Goal: Use online tool/utility

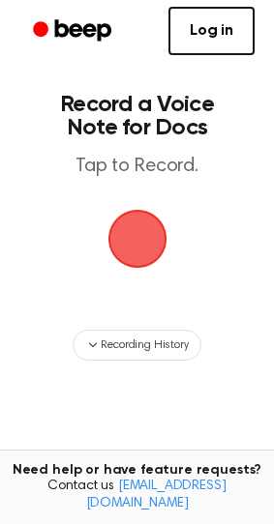
click at [135, 253] on span "button" at bounding box center [136, 239] width 59 height 59
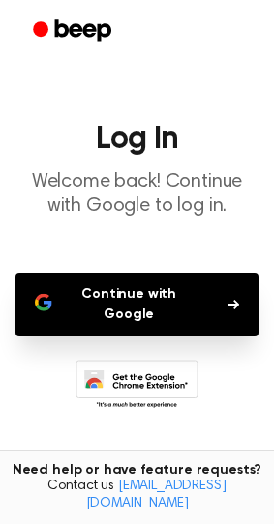
click at [134, 294] on button "Continue with Google" at bounding box center [136, 305] width 243 height 64
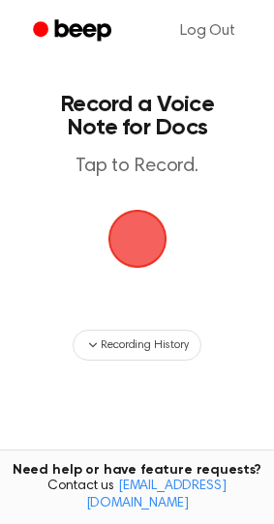
click at [133, 248] on span "button" at bounding box center [136, 239] width 59 height 59
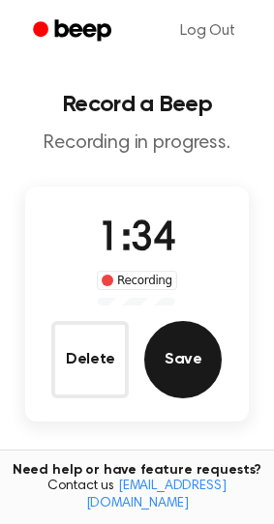
click at [194, 359] on button "Save" at bounding box center [182, 359] width 77 height 77
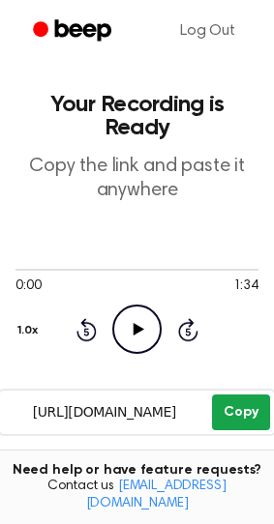
click at [231, 395] on button "Copy" at bounding box center [240, 413] width 57 height 36
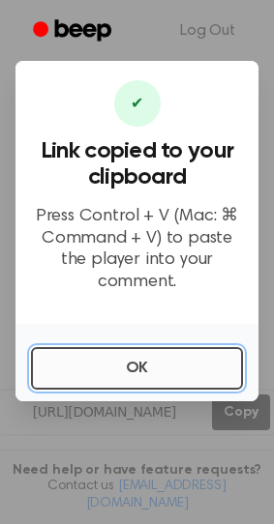
click at [156, 371] on button "OK" at bounding box center [137, 368] width 212 height 43
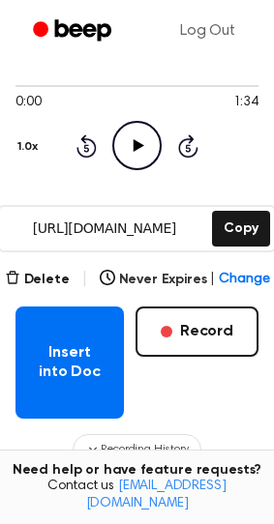
scroll to position [192, 0]
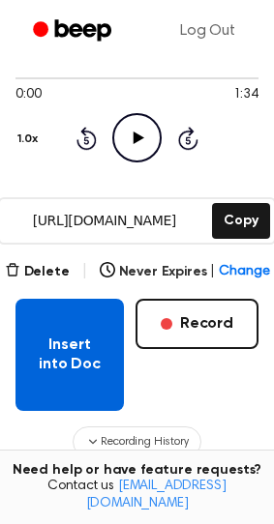
click at [54, 316] on button "Insert into Doc" at bounding box center [69, 355] width 108 height 112
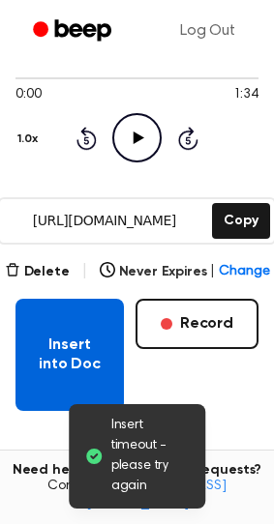
click at [66, 342] on button "Insert into Doc" at bounding box center [69, 355] width 108 height 112
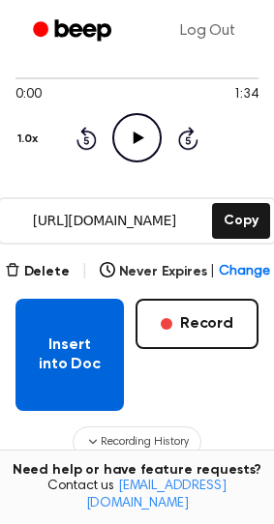
click at [94, 327] on button "Insert into Doc" at bounding box center [69, 355] width 108 height 112
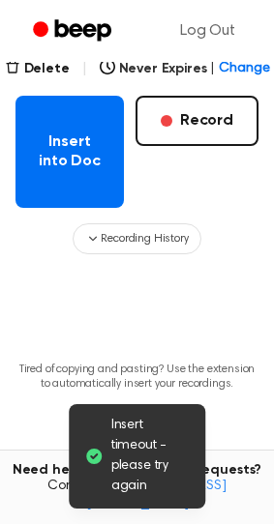
scroll to position [420, 0]
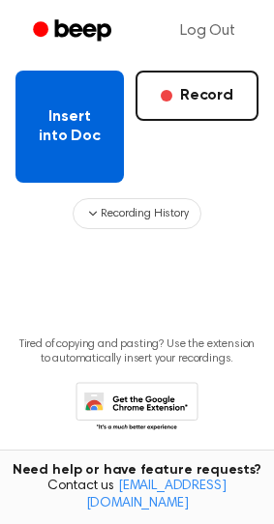
click at [64, 128] on button "Insert into Doc" at bounding box center [69, 127] width 108 height 112
click at [74, 103] on button "Insert into Doc" at bounding box center [69, 127] width 108 height 112
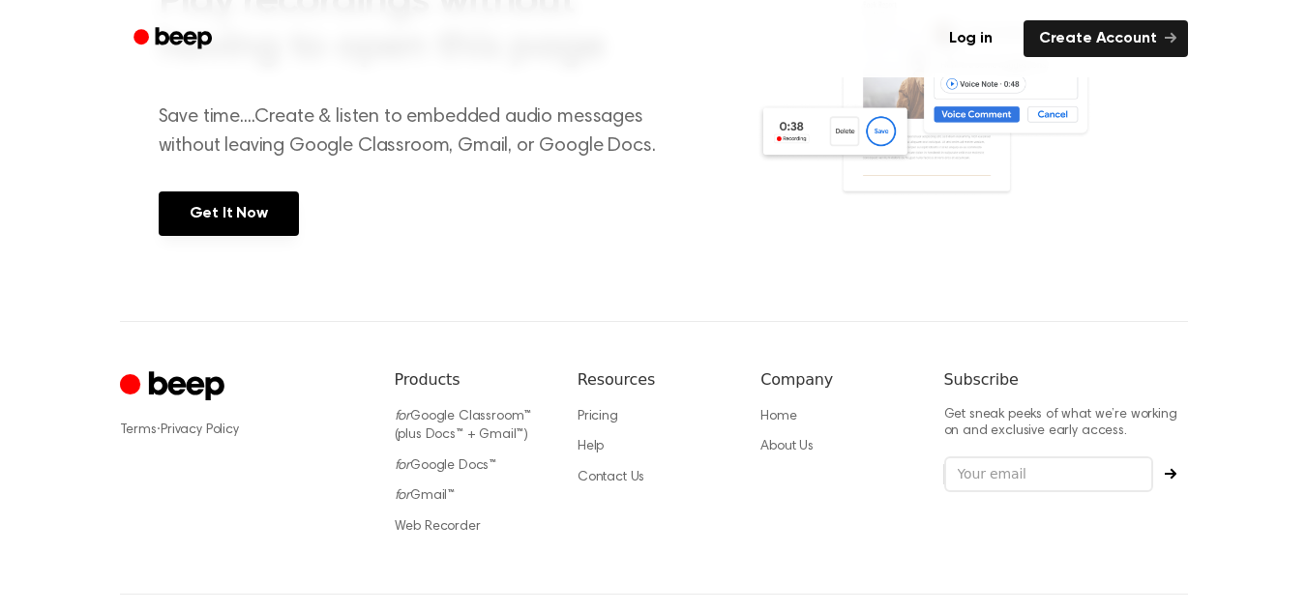
scroll to position [875, 0]
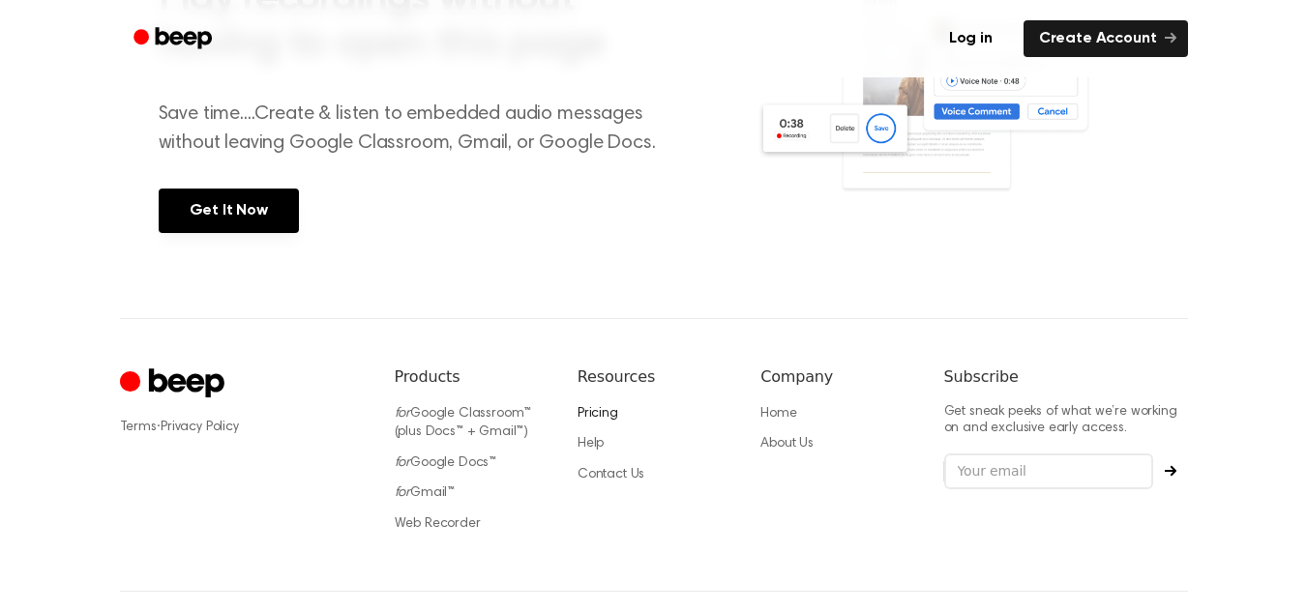
click at [585, 415] on link "Pricing" at bounding box center [598, 414] width 41 height 14
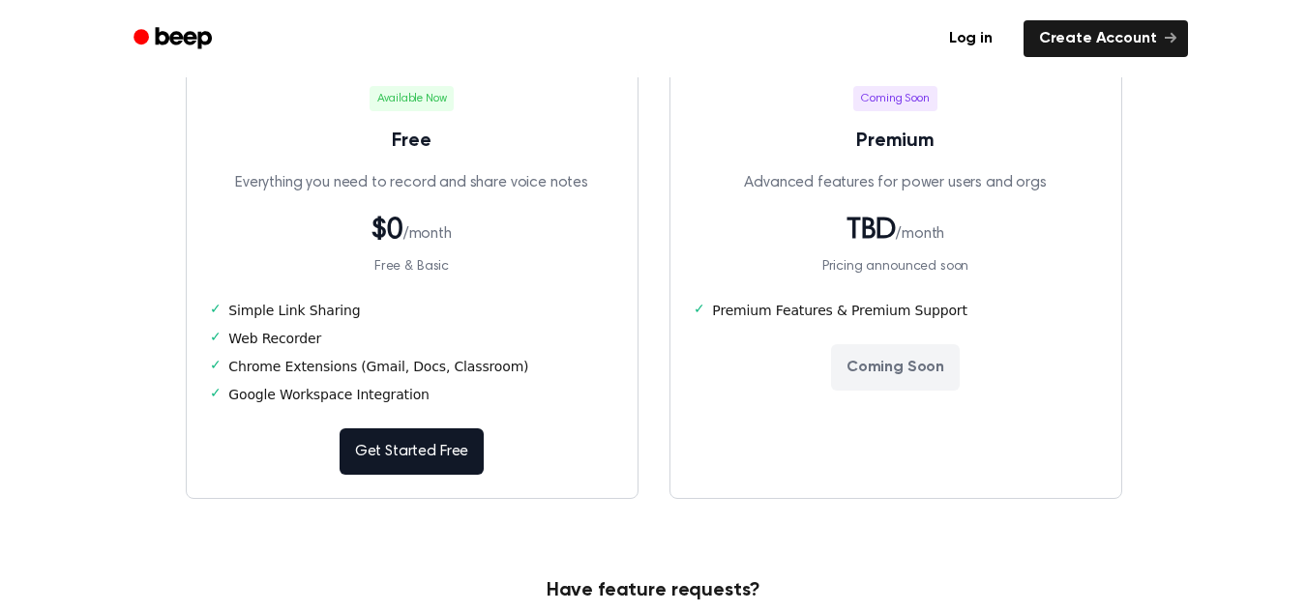
scroll to position [353, 0]
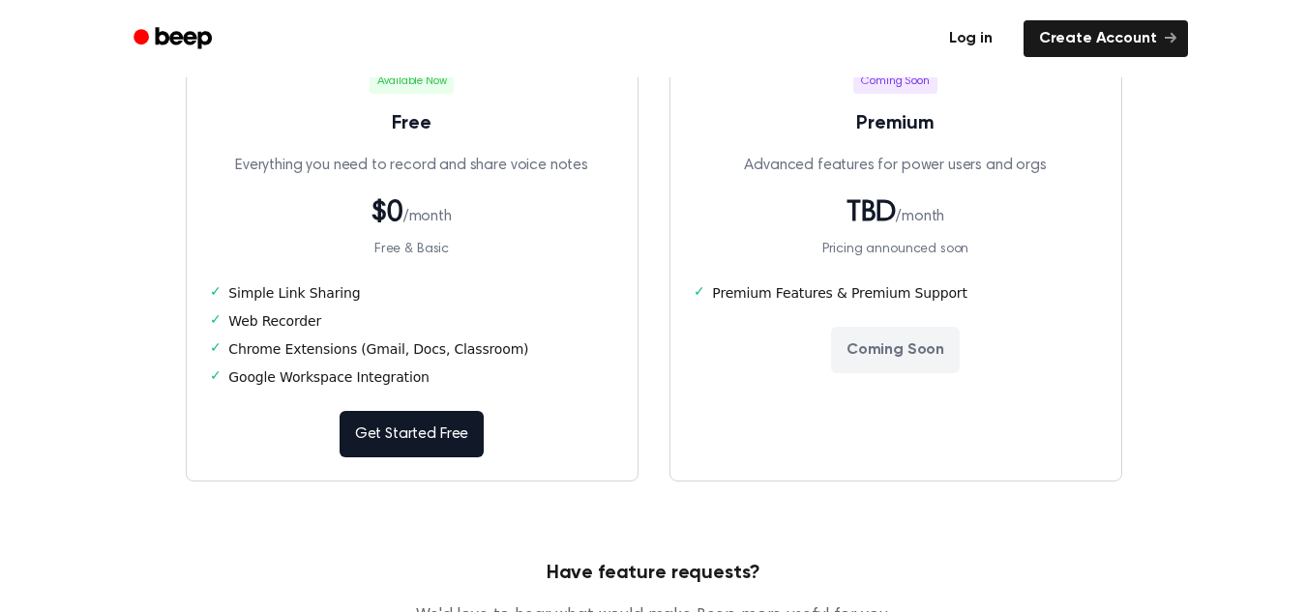
click at [975, 43] on link "Log in" at bounding box center [971, 38] width 82 height 45
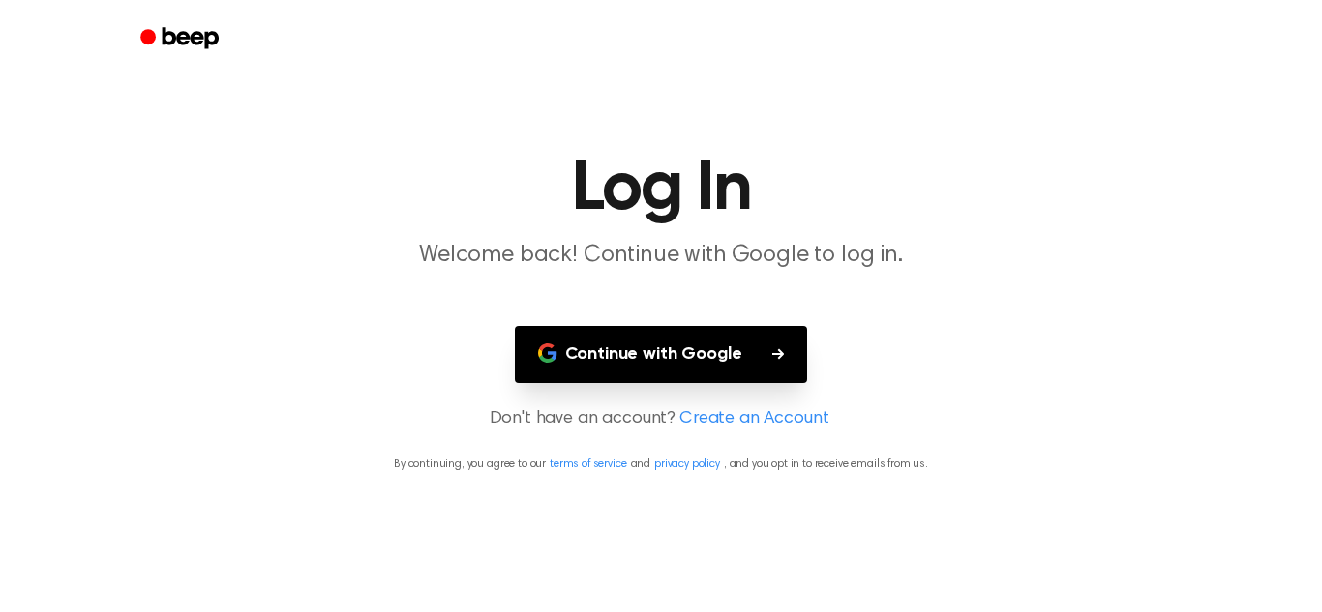
click at [659, 351] on button "Continue with Google" at bounding box center [661, 354] width 293 height 57
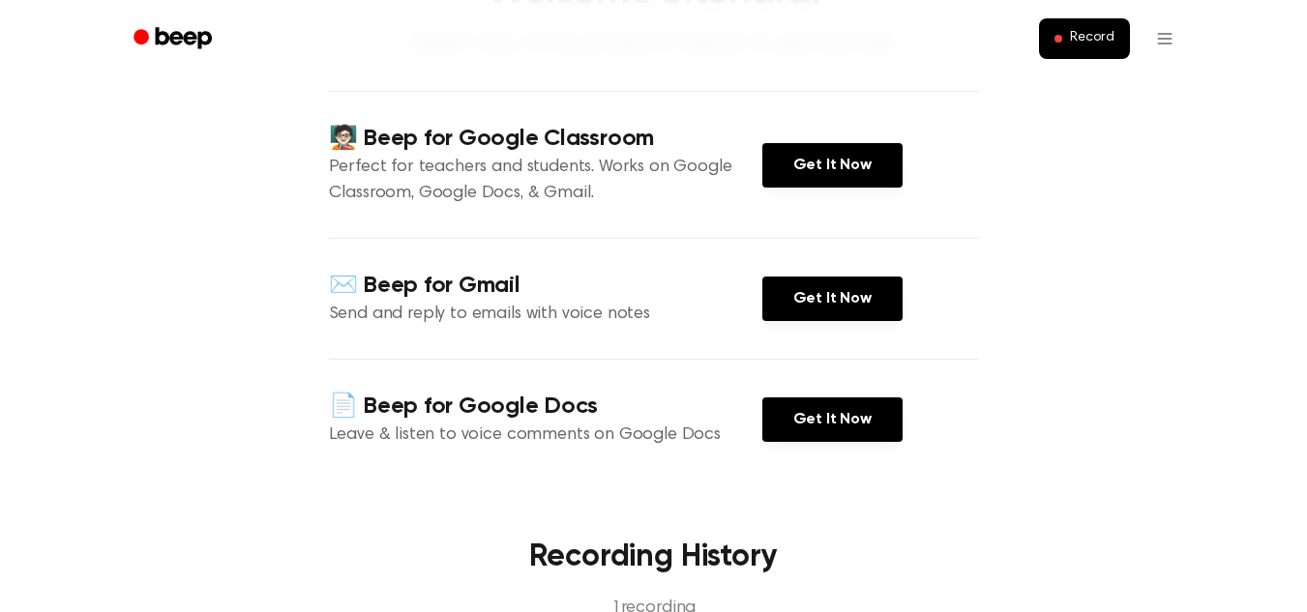
scroll to position [321, 0]
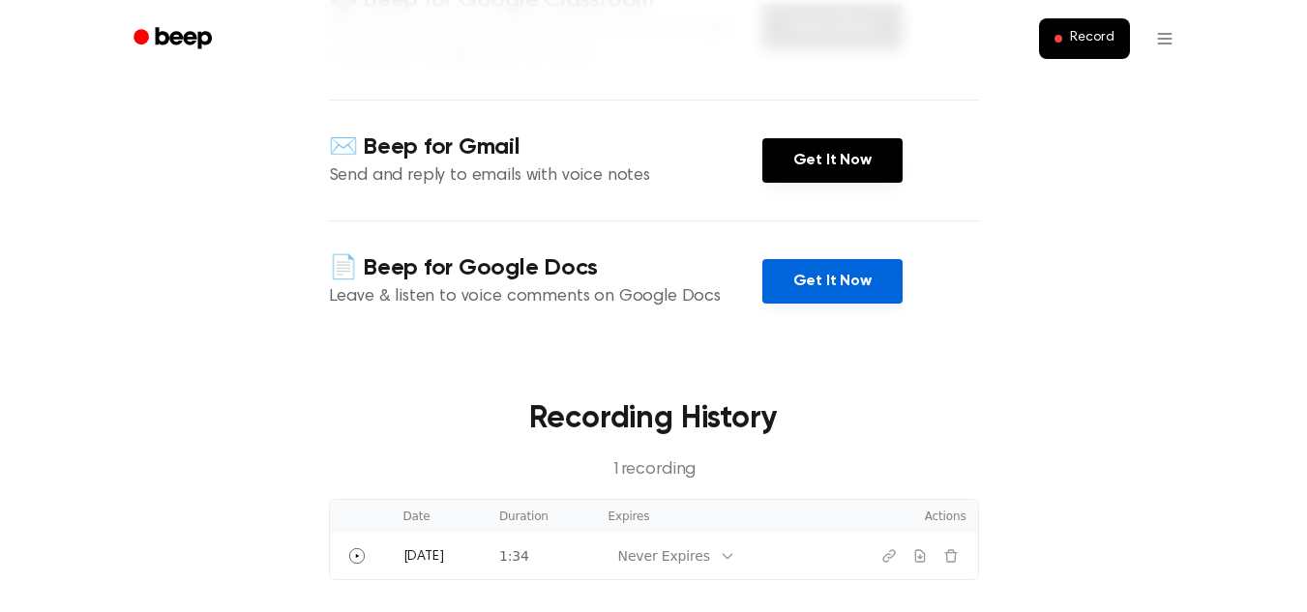
click at [822, 282] on link "Get It Now" at bounding box center [832, 281] width 140 height 45
